Goal: Task Accomplishment & Management: Use online tool/utility

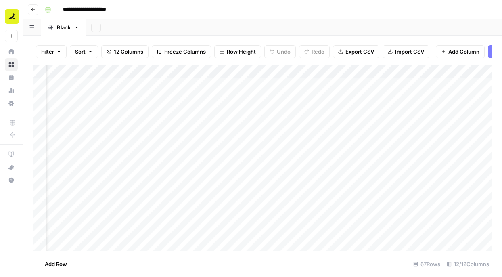
scroll to position [0, 360]
click at [128, 179] on div "Add Column" at bounding box center [262, 158] width 459 height 186
click at [280, 179] on div "Add Column" at bounding box center [262, 158] width 459 height 186
click at [352, 159] on div "Add Column" at bounding box center [262, 158] width 459 height 186
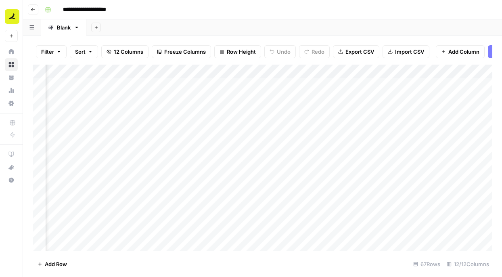
click at [349, 177] on div "Add Column" at bounding box center [262, 158] width 459 height 186
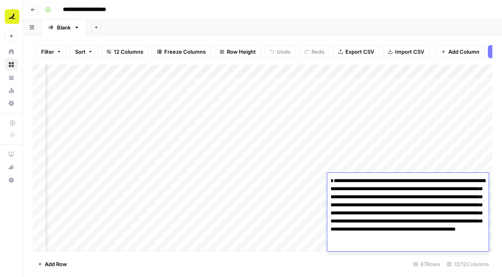
click at [354, 160] on div "Add Column" at bounding box center [262, 158] width 459 height 186
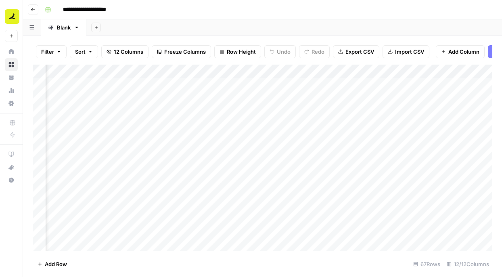
click at [283, 180] on div "Add Column" at bounding box center [262, 158] width 459 height 186
click at [348, 163] on div "Add Column" at bounding box center [262, 158] width 459 height 186
click at [348, 178] on div "Add Column" at bounding box center [262, 158] width 459 height 186
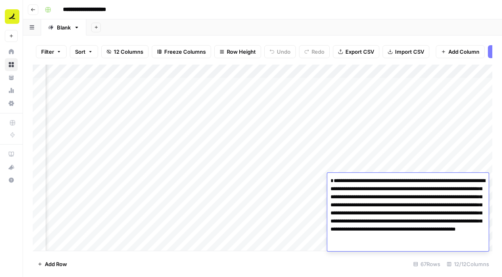
click at [364, 149] on div "Add Column" at bounding box center [262, 158] width 459 height 186
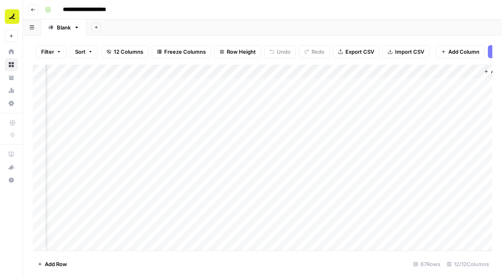
scroll to position [0, 500]
click at [309, 182] on div "Add Column" at bounding box center [262, 158] width 459 height 186
click at [350, 180] on div "Add Column" at bounding box center [262, 158] width 459 height 186
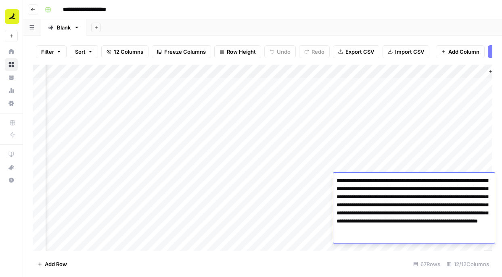
click at [364, 146] on div "Add Column" at bounding box center [262, 158] width 459 height 186
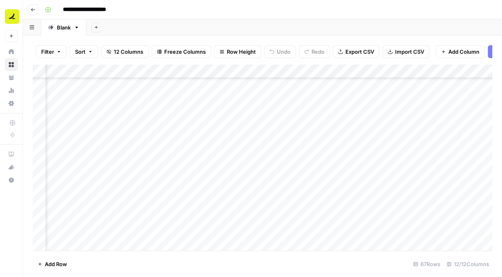
scroll to position [601, 291]
click at [364, 146] on div "Add Column" at bounding box center [262, 158] width 459 height 186
click at [455, 173] on div "Add Column" at bounding box center [262, 158] width 459 height 186
click at [434, 146] on div "Add Column" at bounding box center [262, 158] width 459 height 186
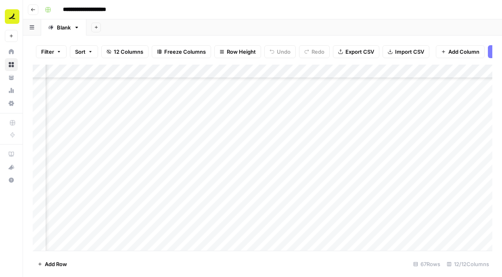
click at [434, 146] on div "Add Column" at bounding box center [262, 158] width 459 height 186
click at [381, 165] on div "Add Column" at bounding box center [262, 158] width 459 height 186
click at [362, 138] on div "Add Column" at bounding box center [262, 158] width 459 height 186
click at [381, 164] on div "Add Column" at bounding box center [262, 158] width 459 height 186
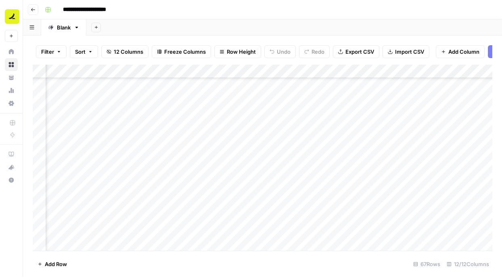
scroll to position [601, 484]
click at [411, 141] on div "Add Column" at bounding box center [262, 158] width 459 height 186
click at [394, 142] on div "Add Column" at bounding box center [262, 158] width 459 height 186
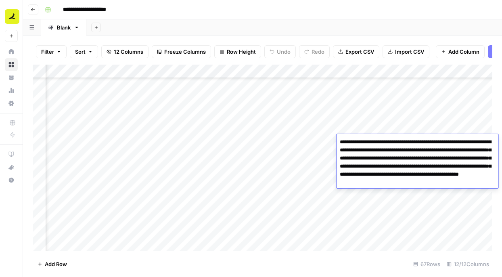
click at [394, 142] on textarea "**********" at bounding box center [416, 162] width 161 height 52
click at [401, 154] on textarea "**********" at bounding box center [416, 162] width 161 height 52
click at [475, 181] on textarea "**********" at bounding box center [416, 162] width 161 height 52
click at [409, 106] on div "Add Column" at bounding box center [262, 158] width 459 height 186
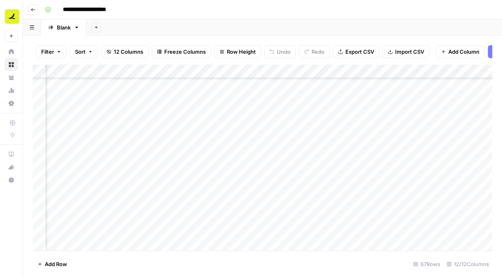
click at [381, 157] on div "Add Column" at bounding box center [262, 158] width 459 height 186
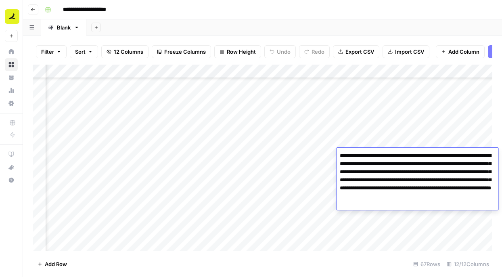
click at [411, 205] on textarea "**********" at bounding box center [416, 180] width 161 height 60
click at [319, 155] on div "Add Column" at bounding box center [262, 158] width 459 height 186
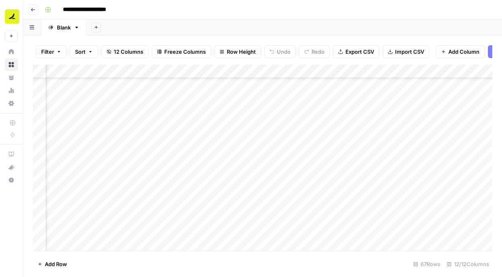
scroll to position [637, 407]
click at [187, 119] on div "Add Column" at bounding box center [262, 158] width 459 height 186
click at [159, 117] on div "Add Column" at bounding box center [262, 158] width 459 height 186
click at [159, 131] on div "Add Column" at bounding box center [262, 158] width 459 height 186
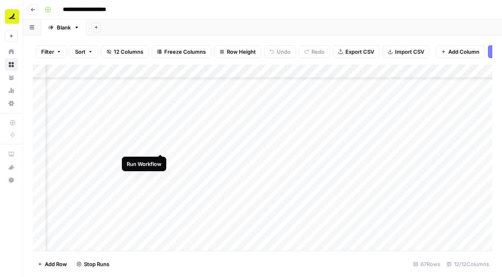
click at [160, 144] on div "Add Column" at bounding box center [262, 158] width 459 height 186
click at [160, 160] on div "Add Column" at bounding box center [262, 158] width 459 height 186
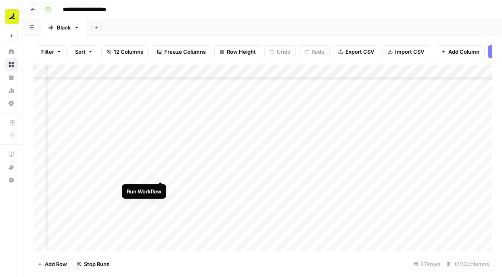
click at [160, 173] on div "Add Column" at bounding box center [262, 158] width 459 height 186
click at [447, 160] on div "Add Column" at bounding box center [262, 158] width 459 height 186
click at [452, 198] on div "Add Column" at bounding box center [262, 158] width 459 height 186
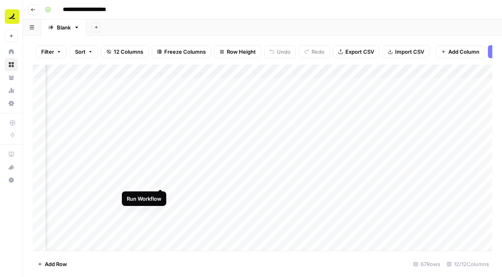
click at [160, 179] on div "Add Column" at bounding box center [262, 158] width 459 height 186
click at [106, 159] on div "Add Column" at bounding box center [262, 158] width 459 height 186
click at [105, 186] on div "Add Column" at bounding box center [262, 158] width 459 height 186
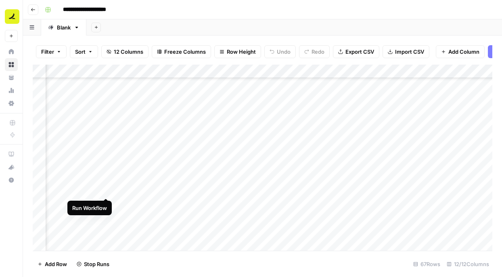
click at [106, 188] on div "Add Column" at bounding box center [262, 158] width 459 height 186
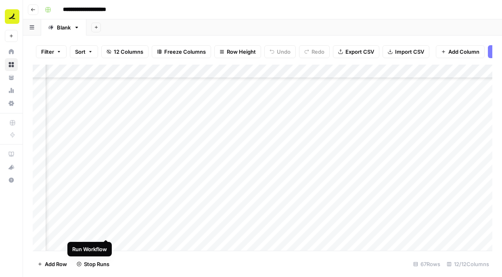
click at [105, 229] on div "Add Column" at bounding box center [262, 158] width 459 height 186
click at [95, 228] on div "Add Column" at bounding box center [262, 158] width 459 height 186
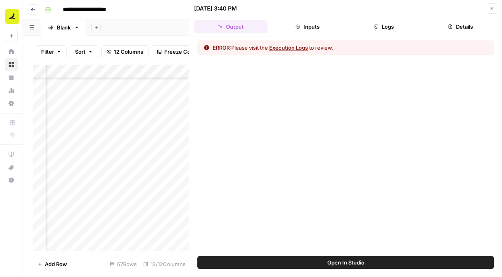
click at [282, 48] on button "Execution Logs" at bounding box center [288, 48] width 39 height 8
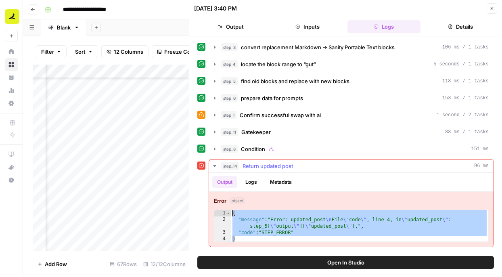
drag, startPoint x: 246, startPoint y: 238, endPoint x: 221, endPoint y: 211, distance: 36.8
click at [221, 211] on div "* 1 2 3 4 { "message" : "Error: updated_post \n File \" code \" , line 4, in \"…" at bounding box center [351, 225] width 275 height 32
type textarea "**********"
click at [246, 178] on button "Logs" at bounding box center [250, 182] width 21 height 12
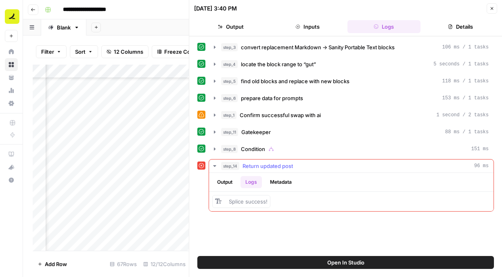
click at [229, 181] on button "Output" at bounding box center [224, 182] width 25 height 12
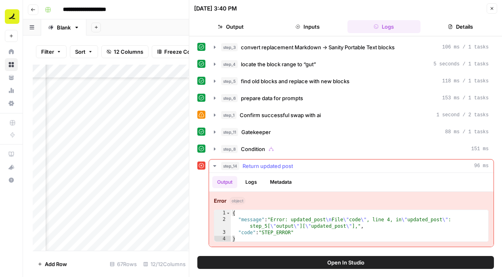
click at [328, 239] on div "{ "message" : "Error: updated_post \n File \" code \" , line 4, in \" updated_p…" at bounding box center [359, 232] width 257 height 45
type textarea "*"
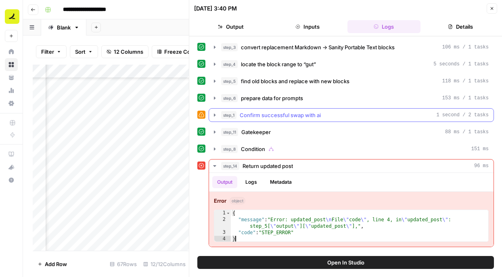
click at [214, 113] on icon "button" at bounding box center [214, 115] width 6 height 6
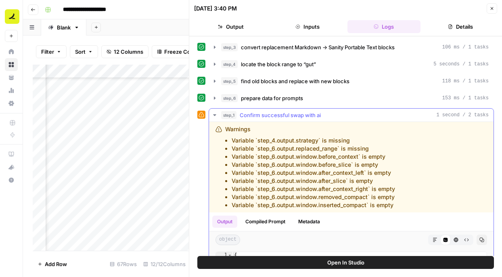
click at [215, 112] on icon "button" at bounding box center [214, 115] width 6 height 6
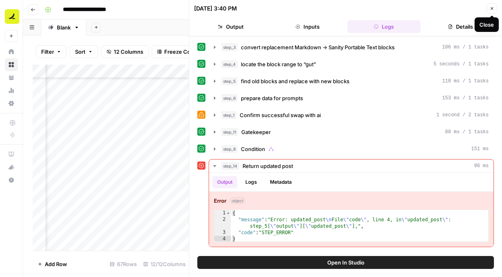
click at [491, 10] on icon "button" at bounding box center [491, 8] width 5 height 5
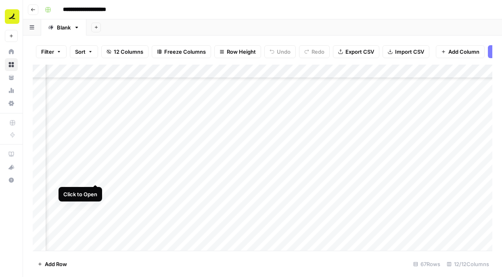
click at [97, 175] on div "Add Column" at bounding box center [262, 158] width 459 height 186
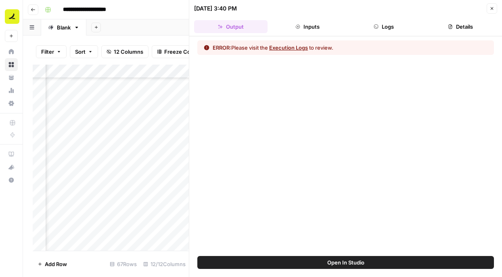
click at [303, 50] on button "Execution Logs" at bounding box center [288, 48] width 39 height 8
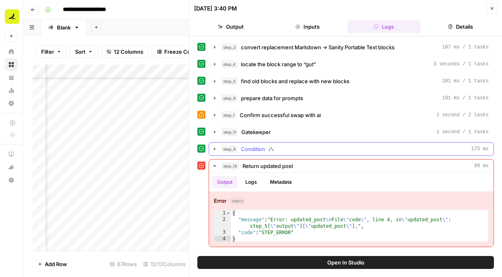
click at [214, 148] on icon "button" at bounding box center [215, 148] width 2 height 3
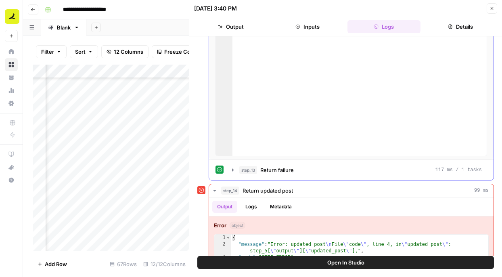
scroll to position [218, 0]
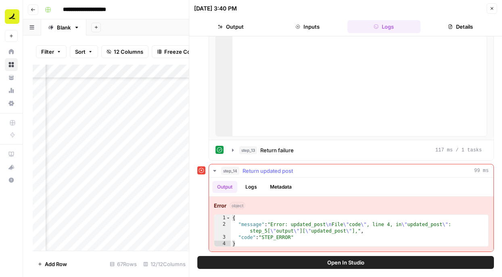
click at [248, 187] on button "Logs" at bounding box center [250, 187] width 21 height 12
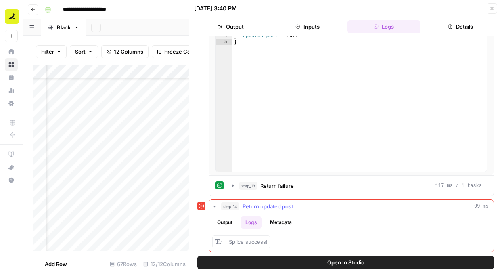
click at [278, 229] on div "Output Logs Metadata" at bounding box center [351, 222] width 284 height 19
click at [278, 222] on button "Metadata" at bounding box center [280, 222] width 31 height 12
click at [252, 221] on button "Logs" at bounding box center [250, 222] width 21 height 12
click at [233, 221] on button "Output" at bounding box center [224, 222] width 25 height 12
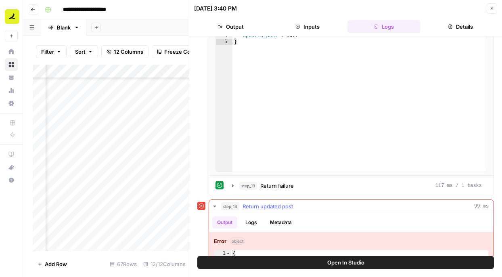
scroll to position [218, 0]
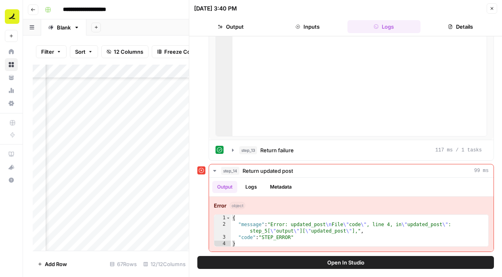
click at [490, 9] on icon "button" at bounding box center [491, 8] width 5 height 5
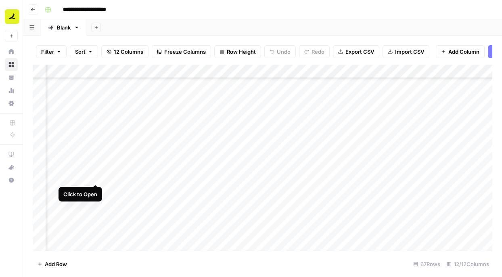
click at [95, 177] on div "Add Column" at bounding box center [262, 158] width 459 height 186
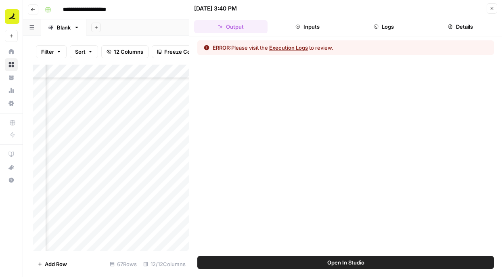
click at [385, 23] on button "Logs" at bounding box center [383, 26] width 73 height 13
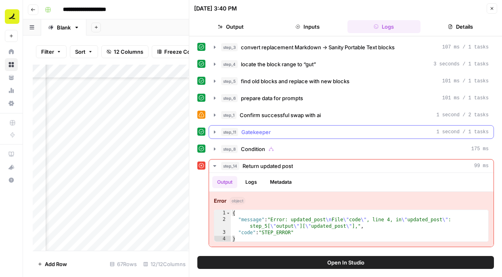
click at [215, 132] on icon "button" at bounding box center [215, 131] width 2 height 3
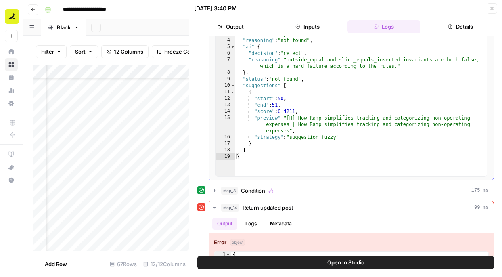
scroll to position [162, 0]
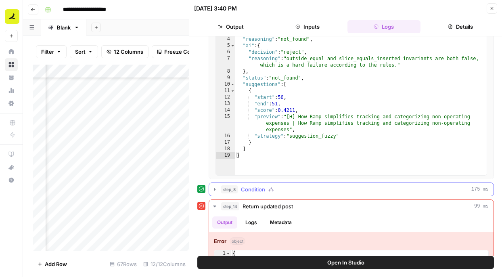
click at [215, 189] on icon "button" at bounding box center [214, 189] width 6 height 6
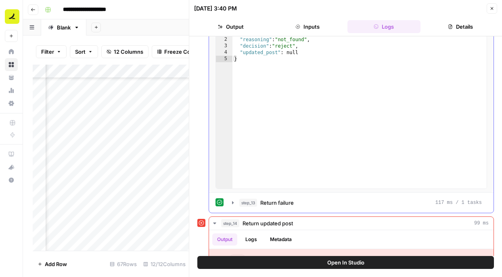
scroll to position [367, 0]
click at [234, 204] on icon "button" at bounding box center [232, 203] width 6 height 6
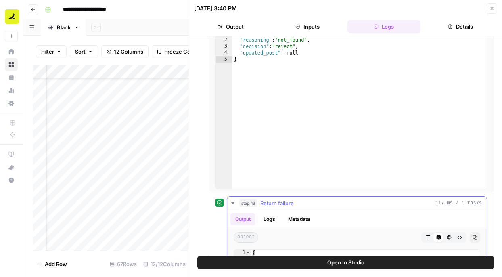
click at [234, 204] on icon "button" at bounding box center [232, 203] width 6 height 6
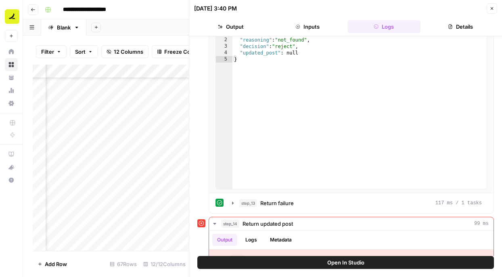
scroll to position [73, 343]
click at [147, 175] on div "Add Column" at bounding box center [111, 158] width 156 height 186
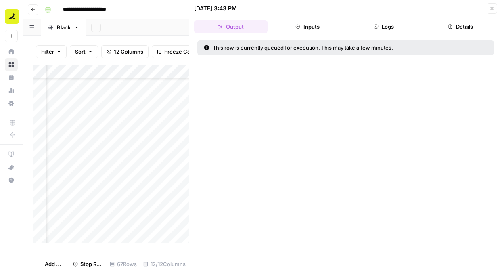
click at [490, 11] on button "Close" at bounding box center [491, 8] width 10 height 10
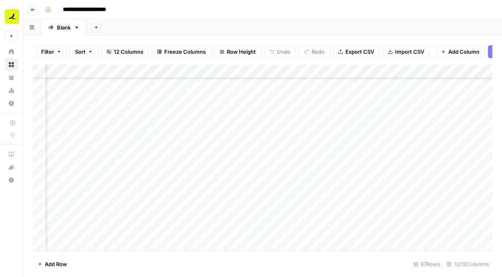
scroll to position [162, 343]
click at [146, 141] on div "Add Column" at bounding box center [262, 158] width 459 height 186
click at [147, 141] on div "Add Column" at bounding box center [262, 158] width 459 height 186
click at [491, 248] on icon "close" at bounding box center [490, 244] width 6 height 6
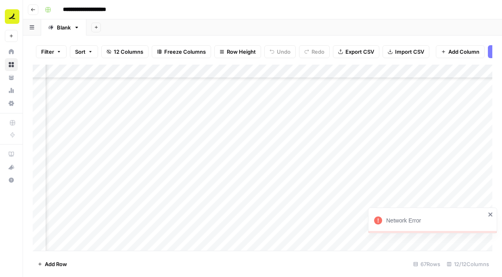
click at [490, 216] on icon "close" at bounding box center [490, 214] width 6 height 6
click at [146, 142] on div "Add Column" at bounding box center [262, 158] width 459 height 186
click at [148, 142] on div "Add Column" at bounding box center [262, 158] width 459 height 186
click at [179, 144] on div "Add Column" at bounding box center [262, 158] width 459 height 186
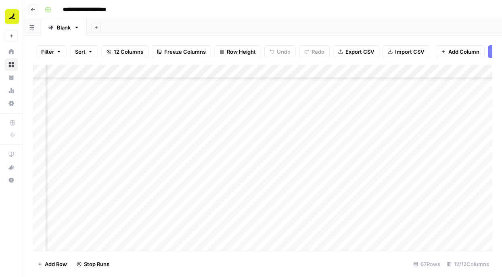
click at [145, 160] on div "Add Column" at bounding box center [262, 158] width 459 height 186
click at [146, 174] on div "Add Column" at bounding box center [262, 158] width 459 height 186
click at [147, 187] on div "Add Column" at bounding box center [262, 158] width 459 height 186
click at [147, 202] on div "Add Column" at bounding box center [262, 158] width 459 height 186
click at [379, 203] on div "Add Column" at bounding box center [262, 158] width 459 height 186
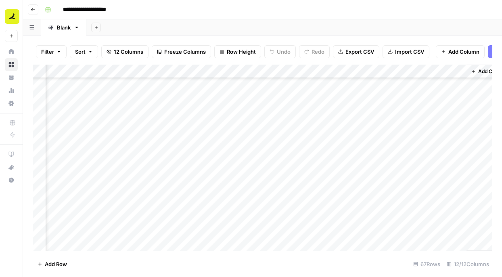
scroll to position [171, 520]
click at [363, 162] on div "Add Column" at bounding box center [262, 158] width 459 height 186
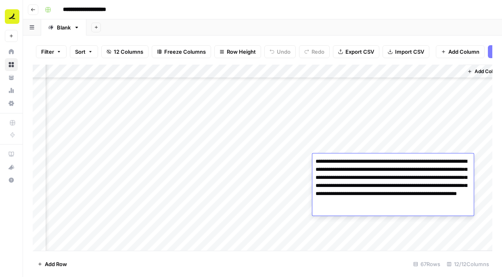
click at [357, 131] on div "Add Column" at bounding box center [262, 158] width 459 height 186
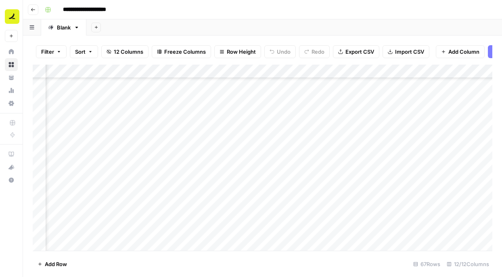
scroll to position [260, 262]
click at [227, 152] on div "Add Column" at bounding box center [262, 158] width 459 height 186
click at [306, 129] on div "Add Column" at bounding box center [262, 158] width 459 height 186
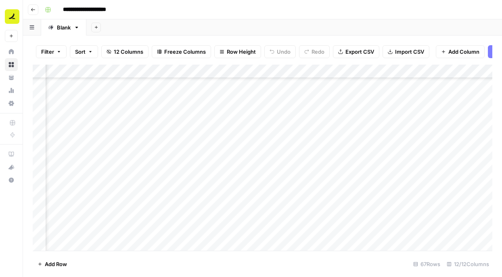
click at [356, 112] on div "Add Column" at bounding box center [262, 158] width 459 height 186
click at [379, 131] on div "Add Column" at bounding box center [262, 158] width 459 height 186
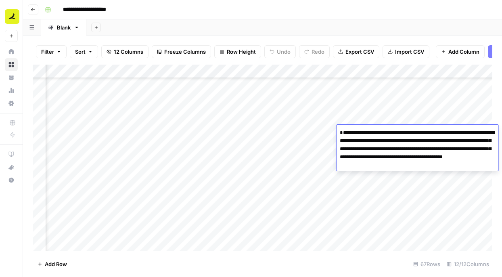
click at [359, 111] on div "Add Column" at bounding box center [262, 158] width 459 height 186
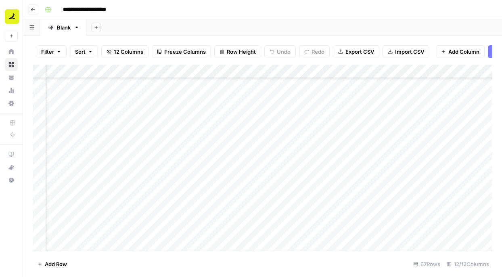
click at [381, 135] on div "Add Column" at bounding box center [262, 158] width 459 height 186
click at [440, 132] on div "Add Column" at bounding box center [262, 158] width 459 height 186
click at [410, 133] on div "Add Column" at bounding box center [262, 158] width 459 height 186
click at [127, 130] on div "Add Column" at bounding box center [262, 158] width 459 height 186
click at [147, 129] on div "Add Column" at bounding box center [262, 158] width 459 height 186
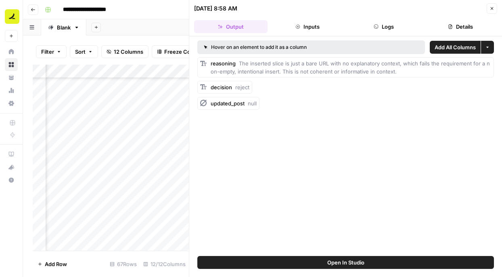
click at [491, 6] on button "Close" at bounding box center [491, 8] width 10 height 10
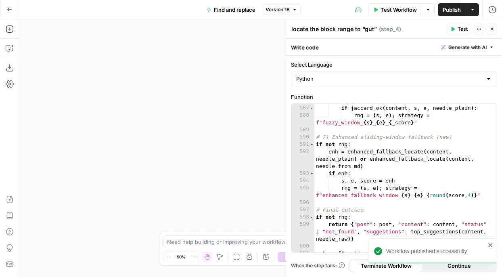
scroll to position [5594, 0]
click at [491, 33] on button "Close" at bounding box center [491, 29] width 10 height 10
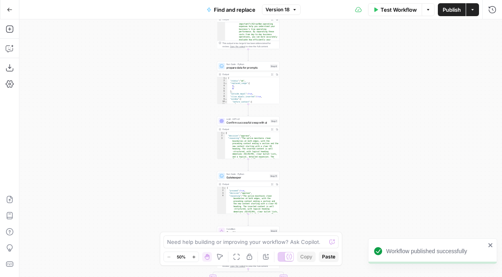
drag, startPoint x: 386, startPoint y: 179, endPoint x: 309, endPoint y: 15, distance: 182.2
click at [309, 15] on div "**********" at bounding box center [251, 138] width 502 height 277
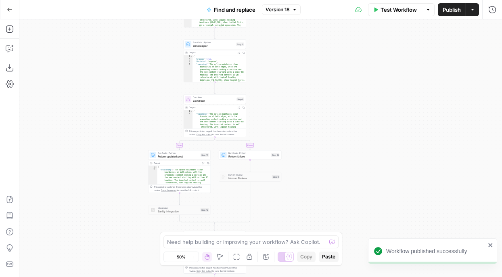
drag, startPoint x: 317, startPoint y: 156, endPoint x: 279, endPoint y: 4, distance: 155.9
click at [279, 4] on div "**********" at bounding box center [251, 138] width 502 height 277
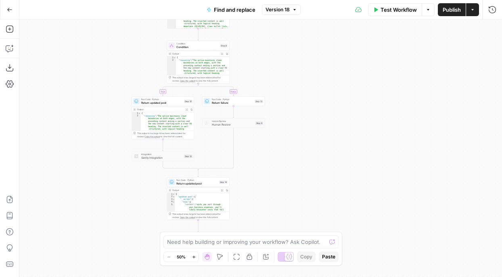
drag, startPoint x: 305, startPoint y: 170, endPoint x: 293, endPoint y: 139, distance: 33.1
click at [293, 139] on div "**********" at bounding box center [260, 147] width 482 height 257
click at [233, 103] on span "Return failure" at bounding box center [232, 103] width 41 height 4
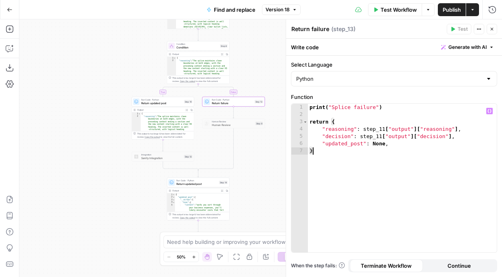
click at [416, 150] on div "print ( "Splice failure" ) return { "reasoning" : step_11 [ "output" ] [ "reaso…" at bounding box center [402, 185] width 189 height 163
click at [404, 141] on div "print ( "Splice failure" ) return { "reasoning" : step_11 [ "output" ] [ "reaso…" at bounding box center [402, 185] width 189 height 163
click at [364, 131] on div "print ( "Splice failure" ) return { "reasoning" : step_11 [ "output" ] [ "reaso…" at bounding box center [402, 185] width 189 height 163
click at [384, 145] on div "print ( "Splice failure" ) return { "reasoning" : step_11 [ "output" ] [ "reaso…" at bounding box center [402, 185] width 189 height 163
click at [372, 158] on div "print ( "Splice failure" ) return { "reasoning" : step_11 [ "output" ] [ "reaso…" at bounding box center [402, 185] width 189 height 163
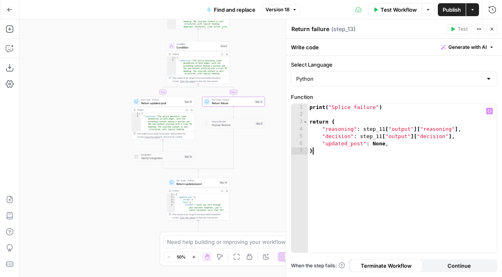
type textarea "*"
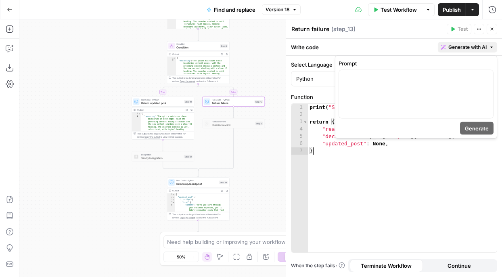
click at [482, 50] on span "Generate with AI" at bounding box center [467, 47] width 38 height 7
click at [416, 84] on div at bounding box center [416, 94] width 154 height 48
click at [193, 44] on span "Condition" at bounding box center [197, 43] width 42 height 3
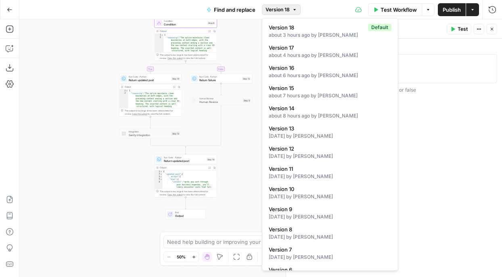
click at [293, 9] on icon "button" at bounding box center [294, 9] width 5 height 5
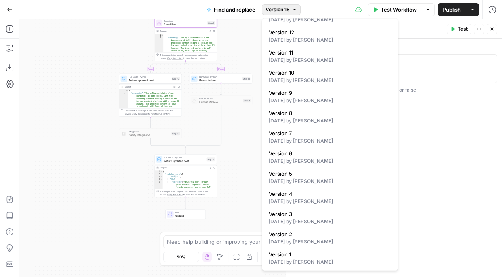
scroll to position [0, 0]
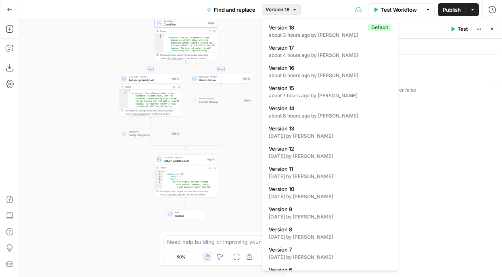
click at [235, 158] on div "**********" at bounding box center [260, 147] width 482 height 257
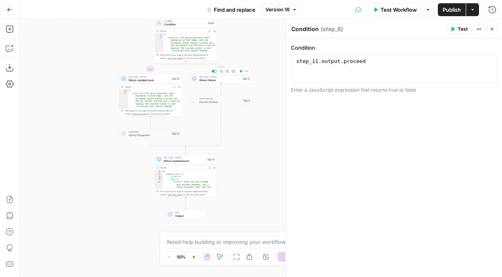
click at [214, 79] on span "Return failure" at bounding box center [219, 80] width 41 height 4
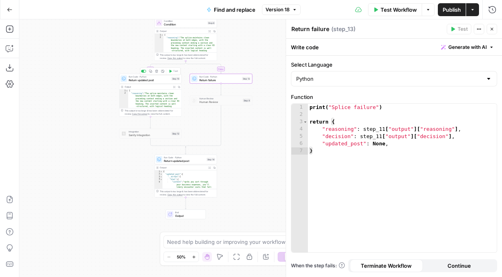
click at [154, 80] on span "Return updated post" at bounding box center [149, 80] width 41 height 4
click at [213, 81] on span "Return failure" at bounding box center [219, 80] width 41 height 4
click at [181, 159] on span "Return updated post" at bounding box center [184, 160] width 41 height 4
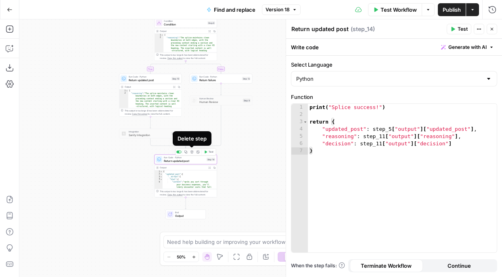
click at [191, 152] on icon "button" at bounding box center [191, 151] width 3 height 3
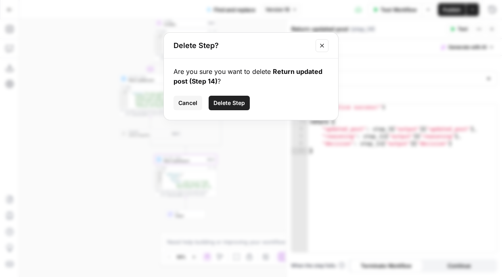
click at [221, 104] on span "Delete Step" at bounding box center [228, 103] width 31 height 8
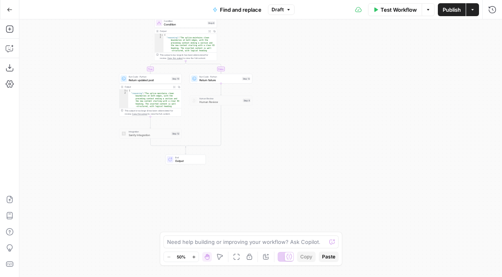
click at [373, 6] on button "Test Workflow" at bounding box center [395, 9] width 54 height 13
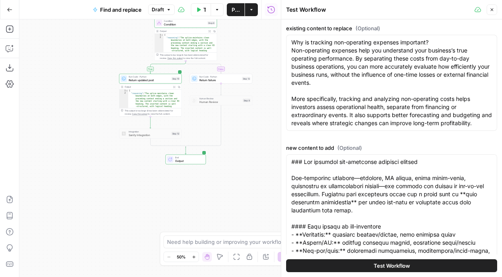
click at [366, 270] on button "Test Workflow" at bounding box center [391, 265] width 211 height 13
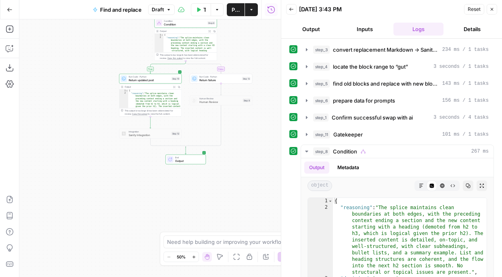
click at [494, 12] on button "Close" at bounding box center [491, 9] width 10 height 10
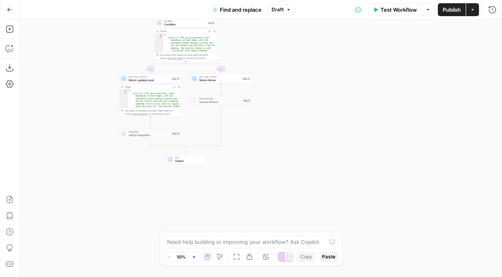
click at [471, 6] on button "Actions" at bounding box center [472, 9] width 13 height 13
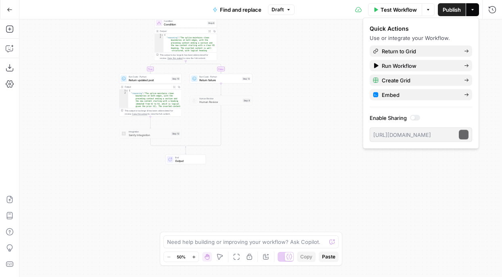
click at [471, 6] on button "Actions" at bounding box center [472, 9] width 13 height 13
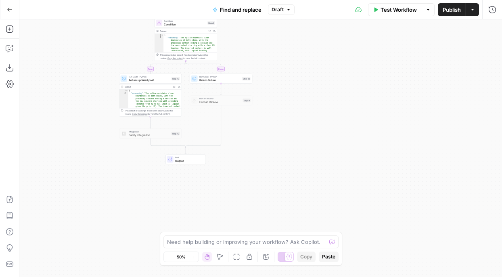
click at [280, 9] on span "Draft" at bounding box center [277, 9] width 12 height 7
click at [280, 10] on span "Draft" at bounding box center [277, 9] width 12 height 7
click at [448, 9] on span "Publish" at bounding box center [451, 10] width 18 height 8
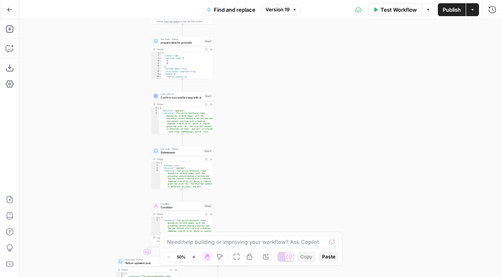
drag, startPoint x: 285, startPoint y: 77, endPoint x: 281, endPoint y: 259, distance: 182.3
click at [282, 260] on body "**********" at bounding box center [251, 138] width 502 height 277
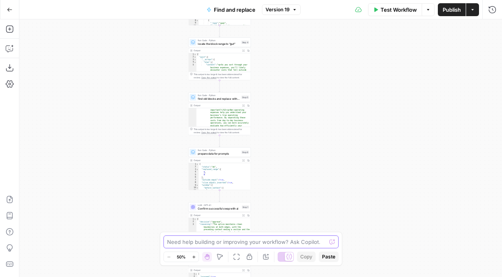
drag, startPoint x: 283, startPoint y: 70, endPoint x: 320, endPoint y: 181, distance: 116.9
click at [320, 181] on div "**********" at bounding box center [260, 147] width 482 height 257
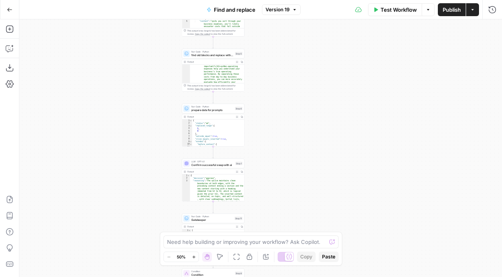
drag, startPoint x: 293, startPoint y: 170, endPoint x: 287, endPoint y: 126, distance: 44.0
click at [287, 126] on div "**********" at bounding box center [260, 147] width 482 height 257
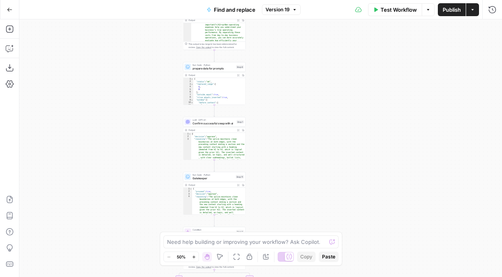
drag, startPoint x: 276, startPoint y: 206, endPoint x: 277, endPoint y: 164, distance: 41.5
click at [277, 164] on div "**********" at bounding box center [260, 147] width 482 height 257
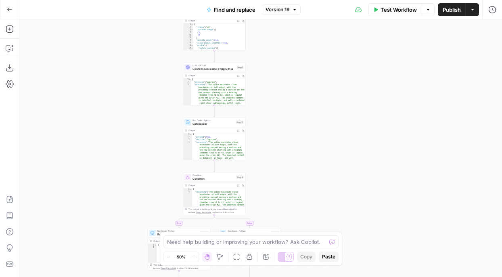
drag, startPoint x: 277, startPoint y: 187, endPoint x: 277, endPoint y: 133, distance: 54.4
click at [277, 133] on div "**********" at bounding box center [260, 147] width 482 height 257
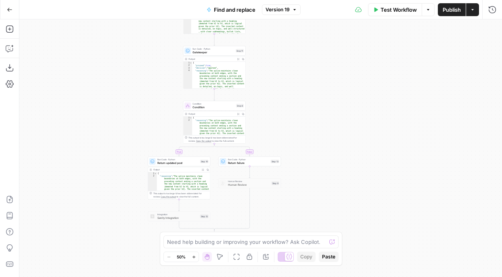
drag, startPoint x: 271, startPoint y: 185, endPoint x: 271, endPoint y: 113, distance: 71.4
click at [271, 113] on div "**********" at bounding box center [260, 147] width 482 height 257
click at [300, 145] on div "**********" at bounding box center [260, 147] width 482 height 257
